Goal: Book appointment/travel/reservation

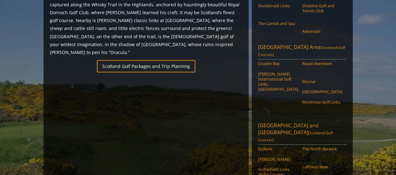
scroll to position [413, 0]
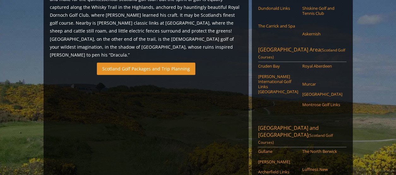
click at [132, 75] on link "Scotland Golf Packages and Trip Planning" at bounding box center [146, 69] width 99 height 12
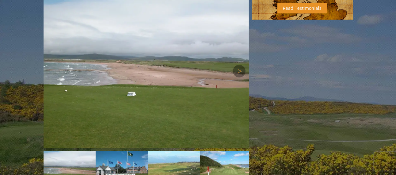
scroll to position [950, 0]
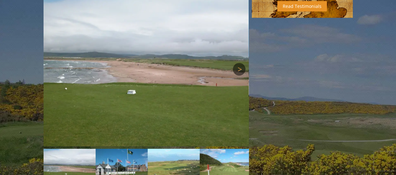
click at [237, 75] on link "Next" at bounding box center [239, 69] width 13 height 13
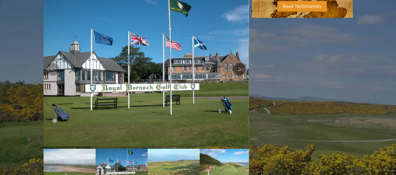
click at [239, 75] on link "Next" at bounding box center [239, 69] width 13 height 13
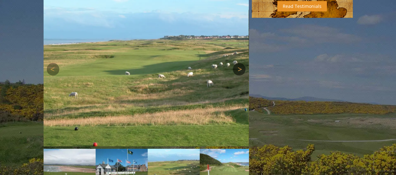
click at [239, 75] on link "Next" at bounding box center [239, 69] width 13 height 13
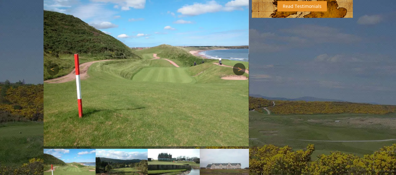
click at [238, 75] on link "Next" at bounding box center [239, 69] width 13 height 13
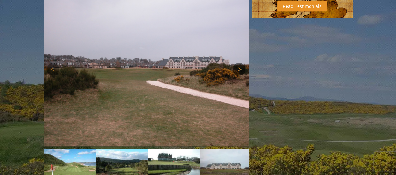
click at [237, 75] on link "Next" at bounding box center [239, 69] width 13 height 13
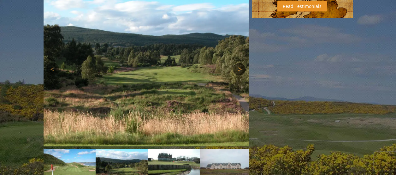
click at [238, 75] on link "Next" at bounding box center [239, 69] width 13 height 13
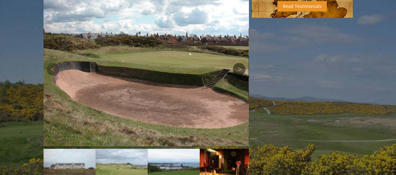
click at [239, 75] on link "Next" at bounding box center [239, 69] width 13 height 13
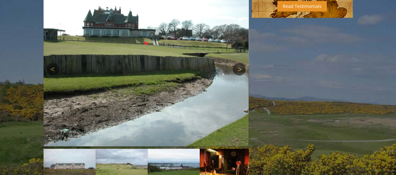
click at [239, 75] on link "Next" at bounding box center [239, 69] width 13 height 13
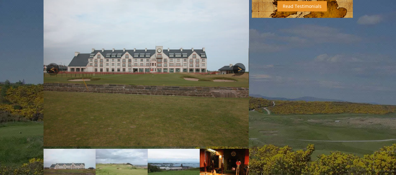
click at [238, 75] on link "Next" at bounding box center [239, 69] width 13 height 13
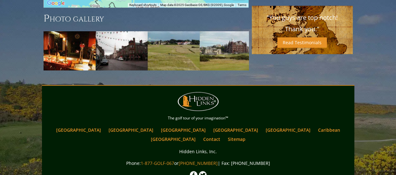
scroll to position [887, 0]
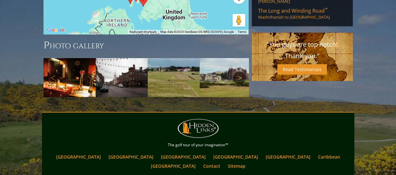
click at [238, 84] on link "Next" at bounding box center [239, 77] width 13 height 13
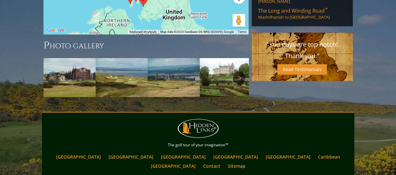
click at [237, 84] on link "Next" at bounding box center [239, 77] width 13 height 13
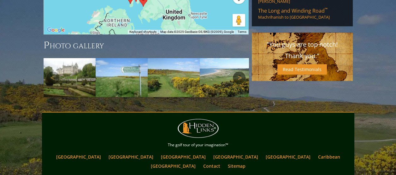
click at [238, 84] on link "Next" at bounding box center [239, 77] width 13 height 13
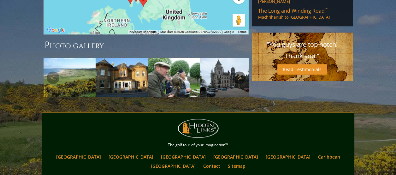
click at [238, 84] on link "Next" at bounding box center [239, 77] width 13 height 13
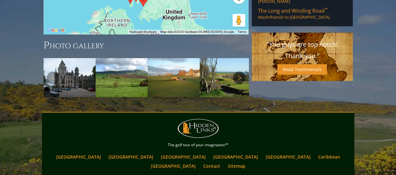
click at [238, 84] on link "Next" at bounding box center [239, 77] width 13 height 13
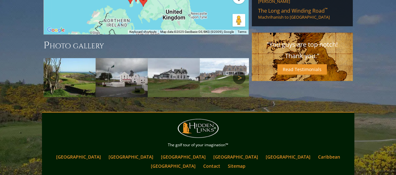
click at [238, 84] on link "Next" at bounding box center [239, 77] width 13 height 13
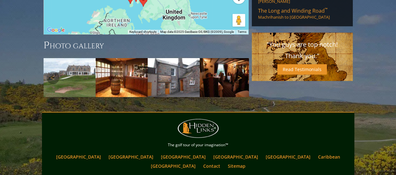
click at [239, 84] on link "Next" at bounding box center [239, 77] width 13 height 13
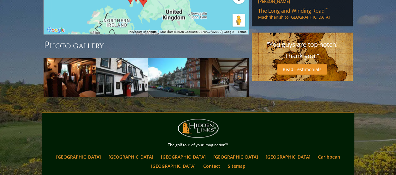
click at [240, 84] on link "Next" at bounding box center [239, 77] width 13 height 13
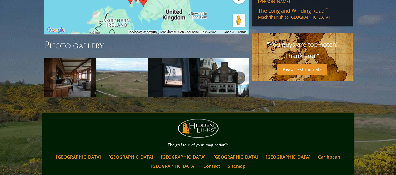
click at [239, 84] on link "Next" at bounding box center [239, 77] width 13 height 13
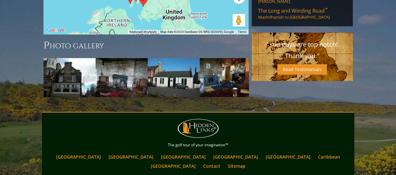
click at [238, 84] on link "Next" at bounding box center [239, 77] width 13 height 13
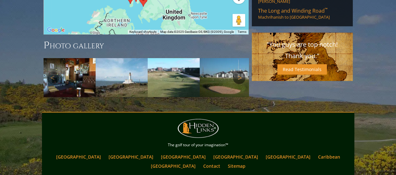
click at [239, 84] on link "Next" at bounding box center [239, 77] width 13 height 13
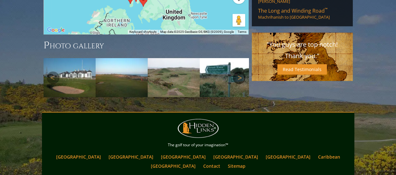
click at [240, 84] on link "Next" at bounding box center [239, 77] width 13 height 13
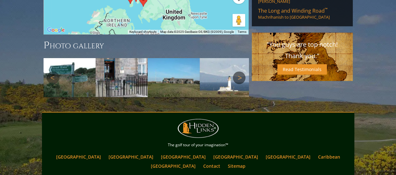
click at [240, 84] on link "Next" at bounding box center [239, 77] width 13 height 13
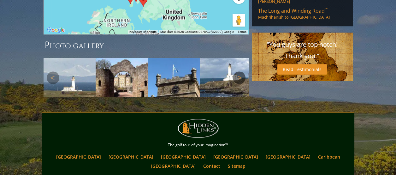
click at [240, 84] on link "Next" at bounding box center [239, 77] width 13 height 13
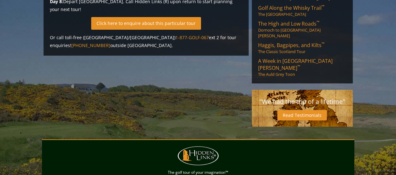
scroll to position [253, 0]
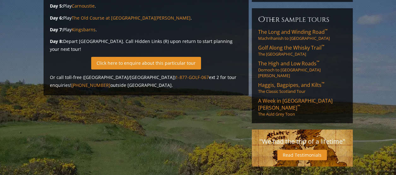
click at [129, 69] on link "Click here to enquire about this particular tour" at bounding box center [146, 63] width 110 height 12
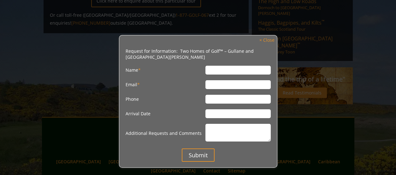
scroll to position [347, 0]
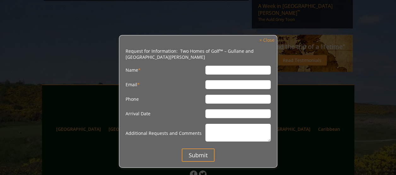
click at [223, 70] on input "Name *" at bounding box center [238, 70] width 65 height 9
type input "Stephen J Hancock"
type input "STEVEHANCOCK062@GMAIL.COM"
type input "8154812399"
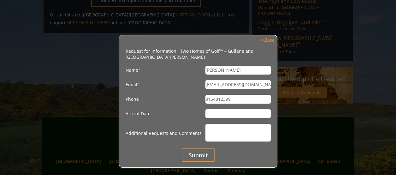
scroll to position [316, 0]
click at [220, 112] on input "Arrival Date" at bounding box center [238, 113] width 65 height 9
type input "possible May or June"
click at [195, 158] on input "Submit" at bounding box center [198, 154] width 33 height 13
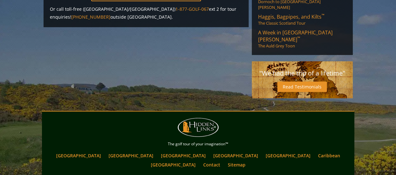
scroll to position [316, 0]
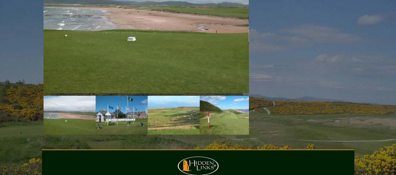
scroll to position [1014, 0]
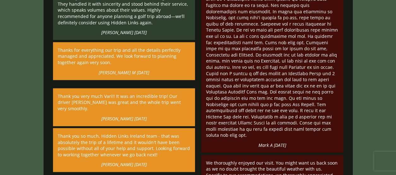
scroll to position [1579, 0]
